Goal: Check status: Check status

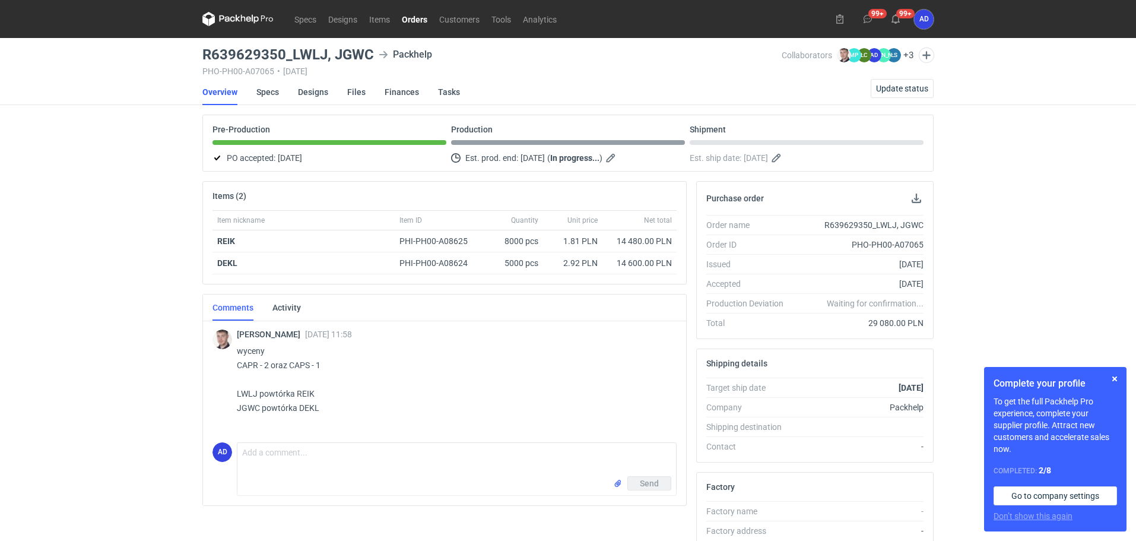
click at [414, 27] on nav "Specs Designs Items Orders Customers Tools Analytics" at bounding box center [382, 19] width 360 height 38
click at [415, 21] on link "Orders" at bounding box center [414, 19] width 37 height 14
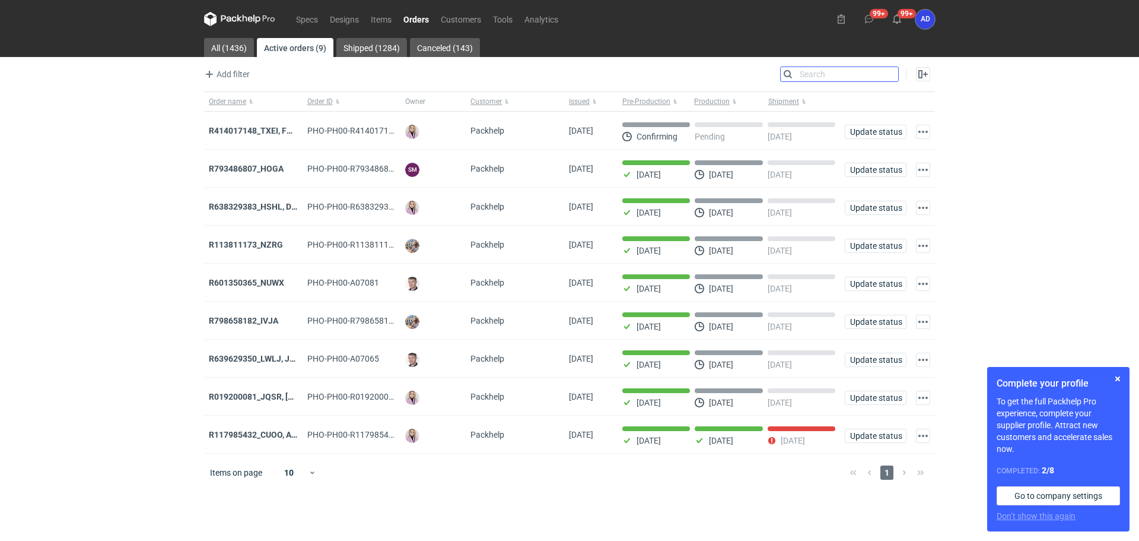
click at [890, 70] on input "Search" at bounding box center [840, 74] width 118 height 14
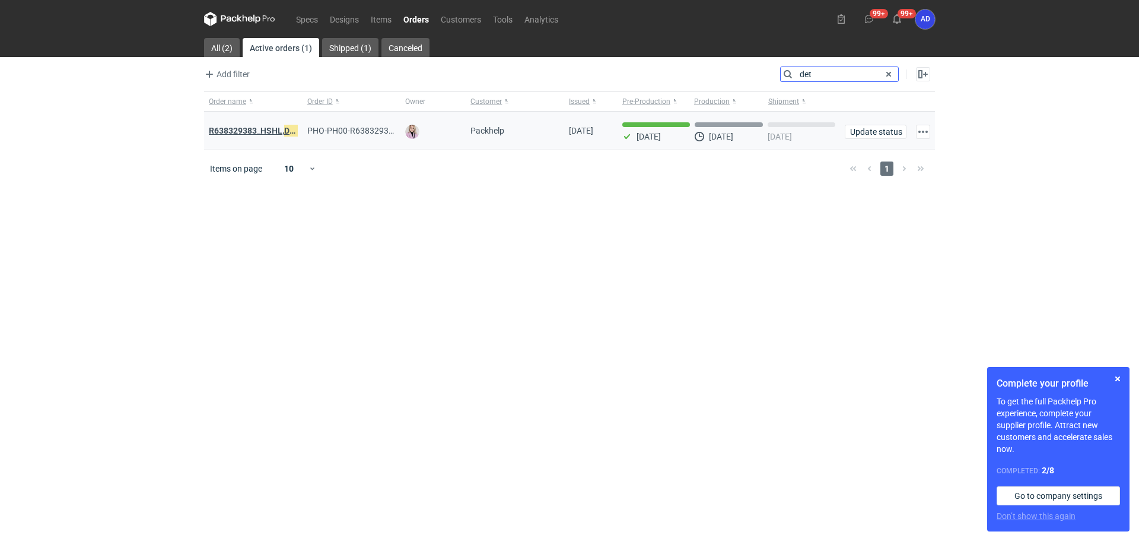
type input "det"
click at [256, 129] on strong "R638329383_HSHL, DET O" at bounding box center [257, 130] width 97 height 13
